Goal: Task Accomplishment & Management: Use online tool/utility

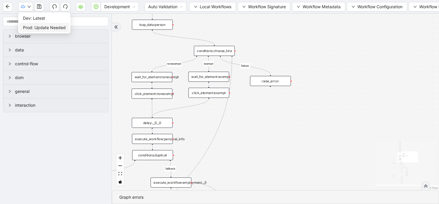
click at [38, 25] on span "Prod: Update Needed" at bounding box center [44, 27] width 43 height 6
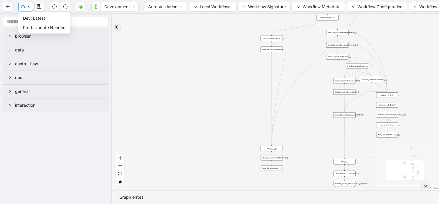
click at [29, 7] on icon "down" at bounding box center [29, 7] width 4 height 4
click at [33, 27] on span "Prod: Update Needed" at bounding box center [44, 27] width 43 height 6
